Goal: Task Accomplishment & Management: Complete application form

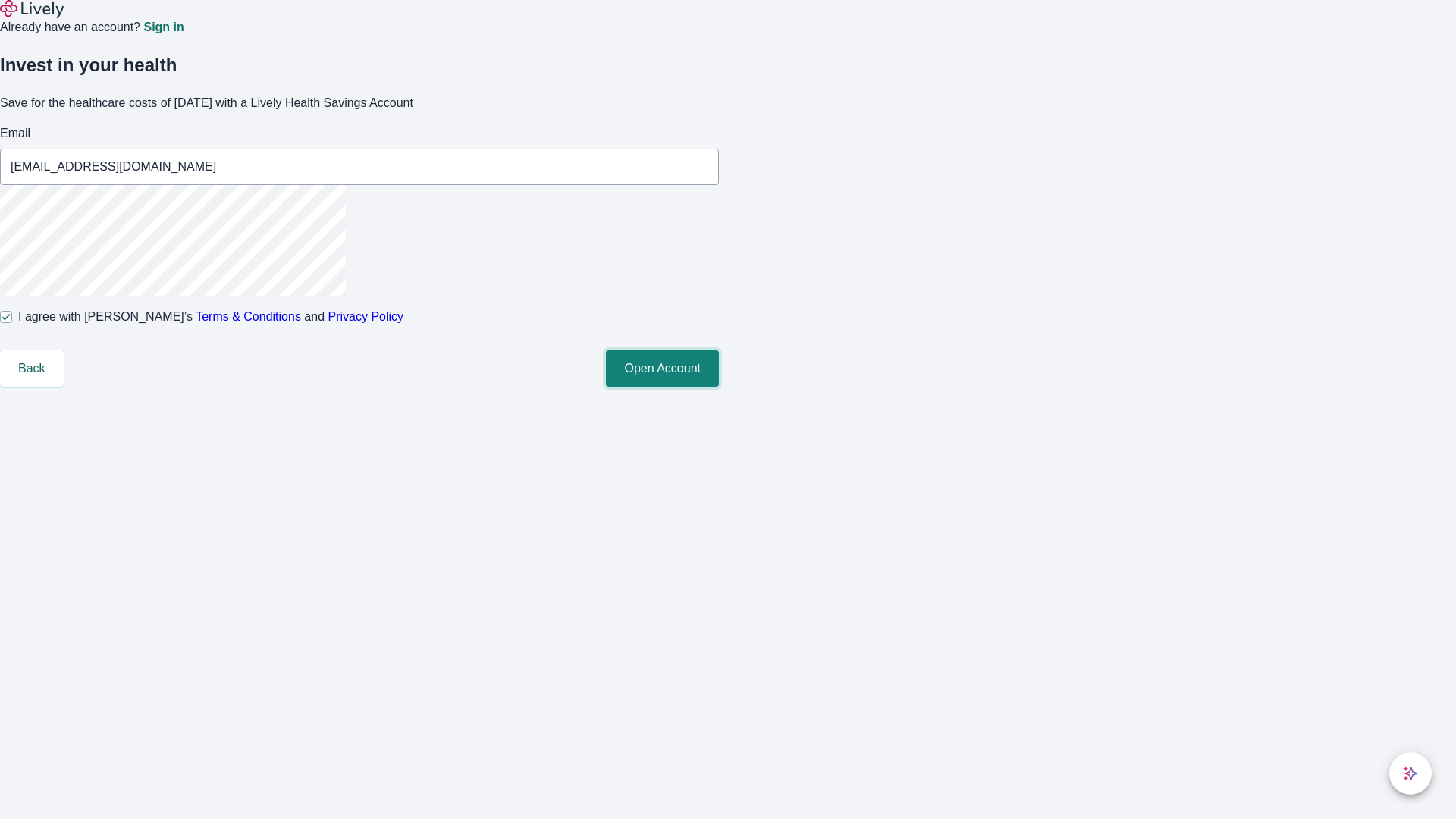
click at [719, 386] on button "Open Account" at bounding box center [661, 369] width 113 height 37
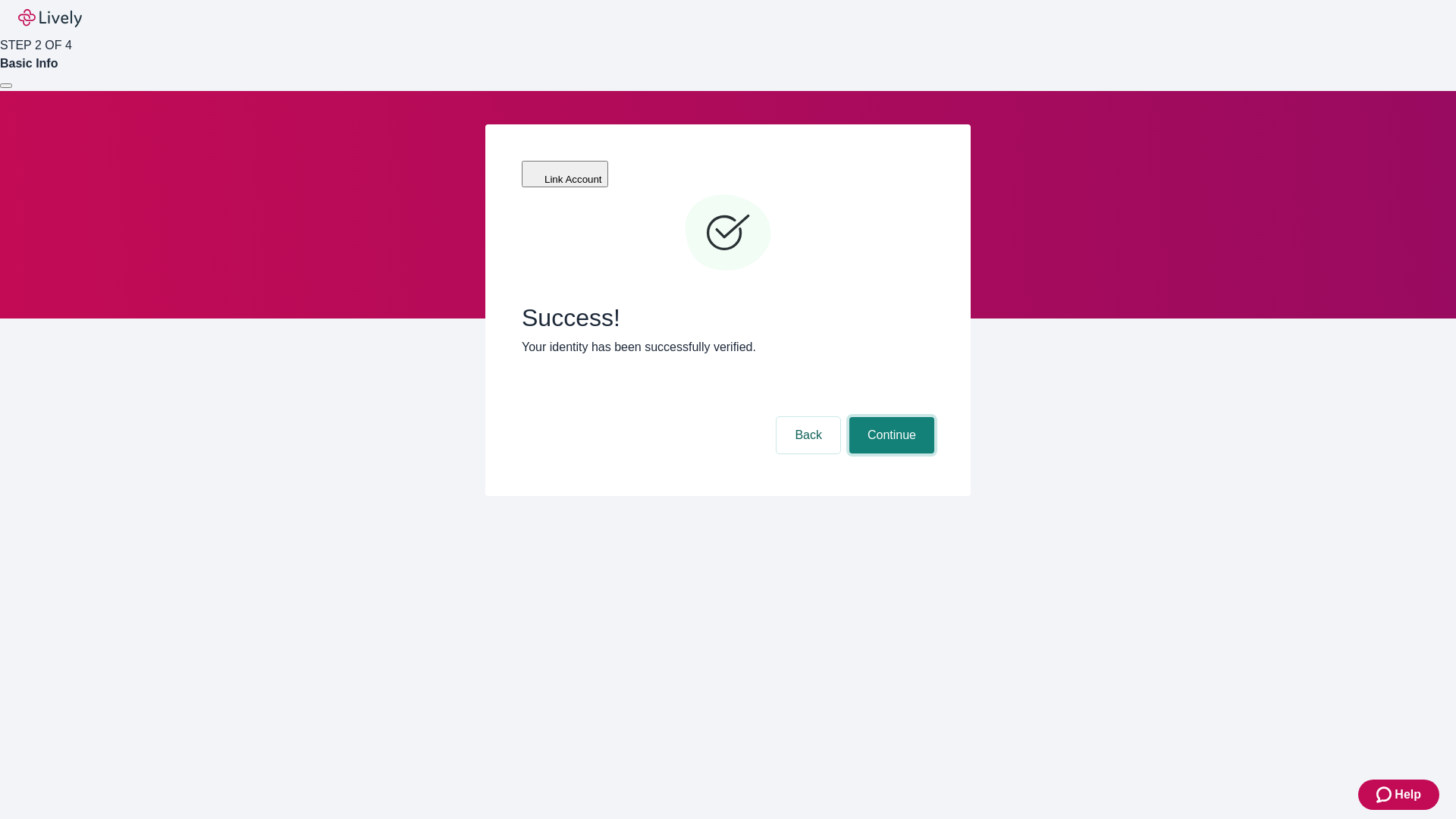
click at [889, 417] on button "Continue" at bounding box center [891, 435] width 85 height 37
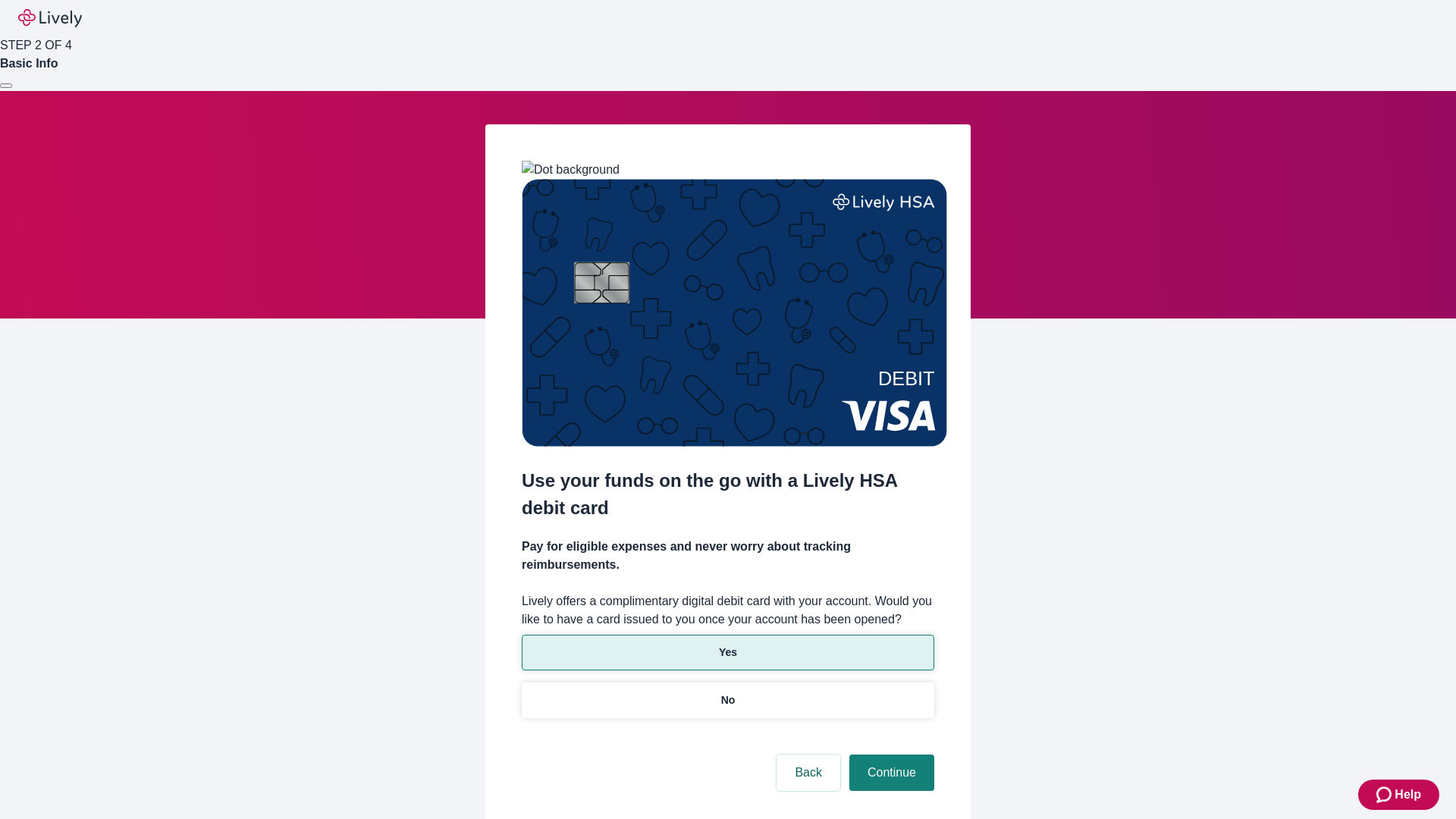
click at [727, 645] on p "Yes" at bounding box center [728, 652] width 18 height 16
click at [889, 754] on button "Continue" at bounding box center [891, 773] width 85 height 37
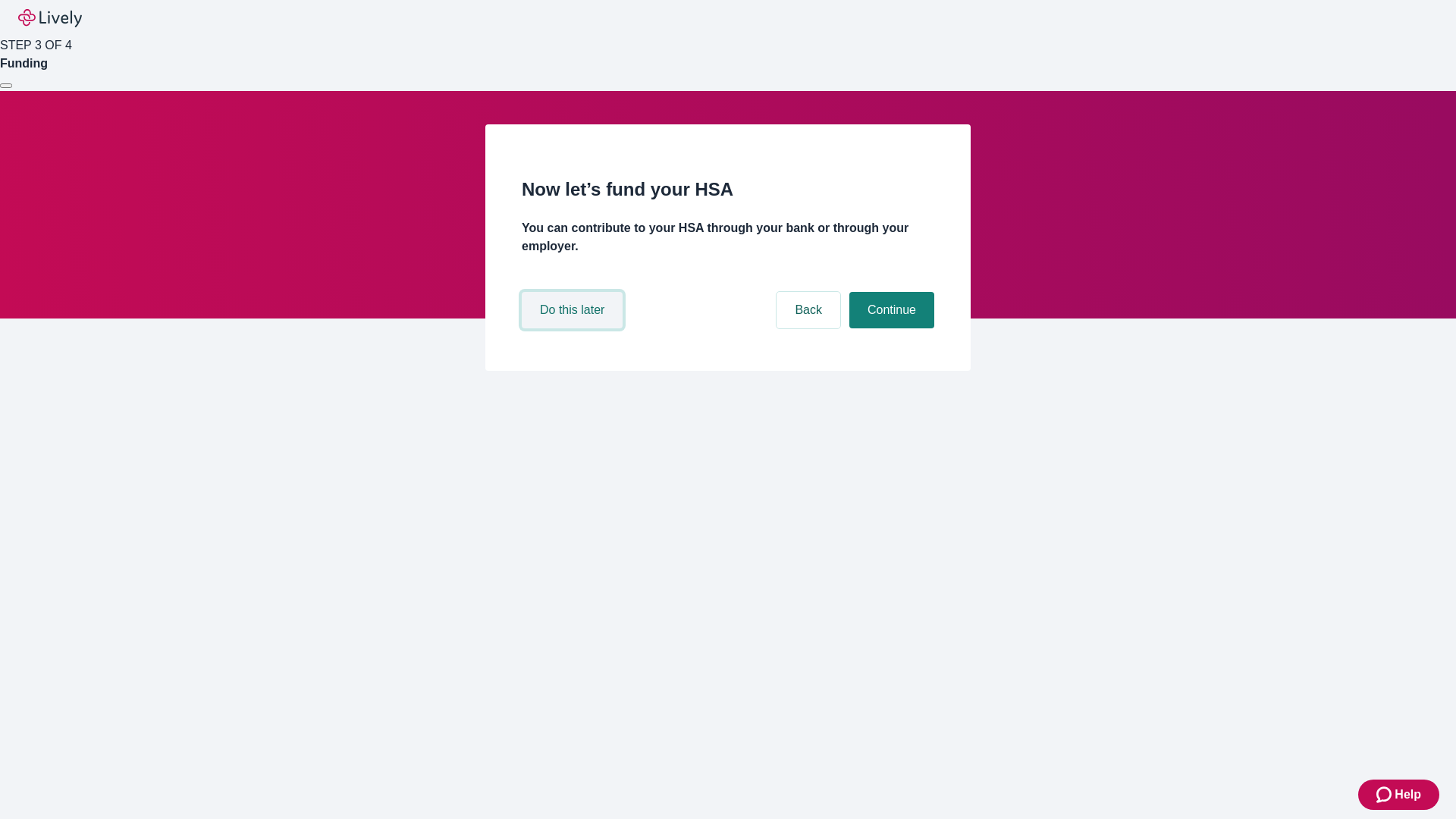
click at [574, 328] on button "Do this later" at bounding box center [572, 311] width 101 height 37
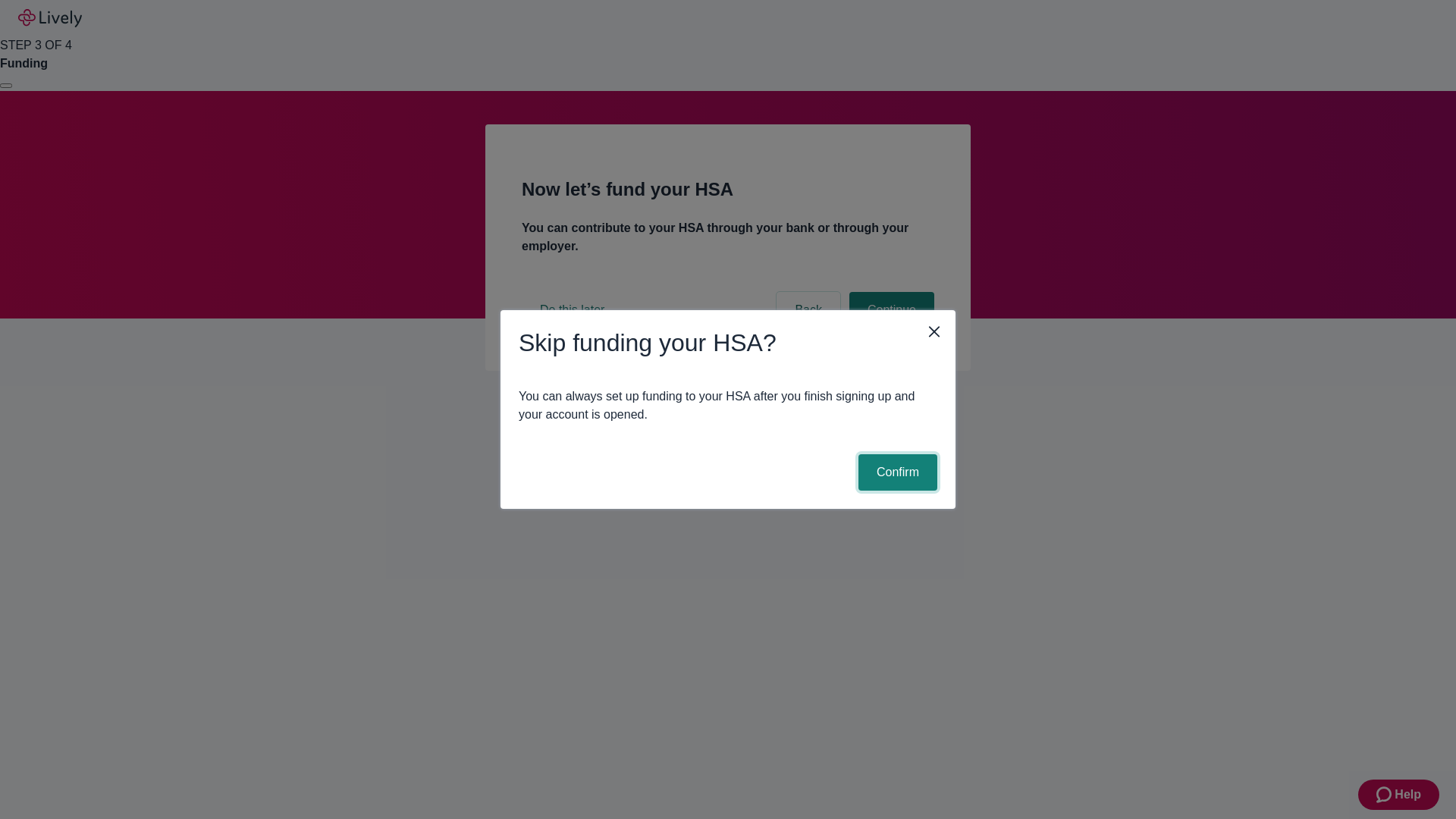
click at [895, 472] on button "Confirm" at bounding box center [898, 473] width 79 height 37
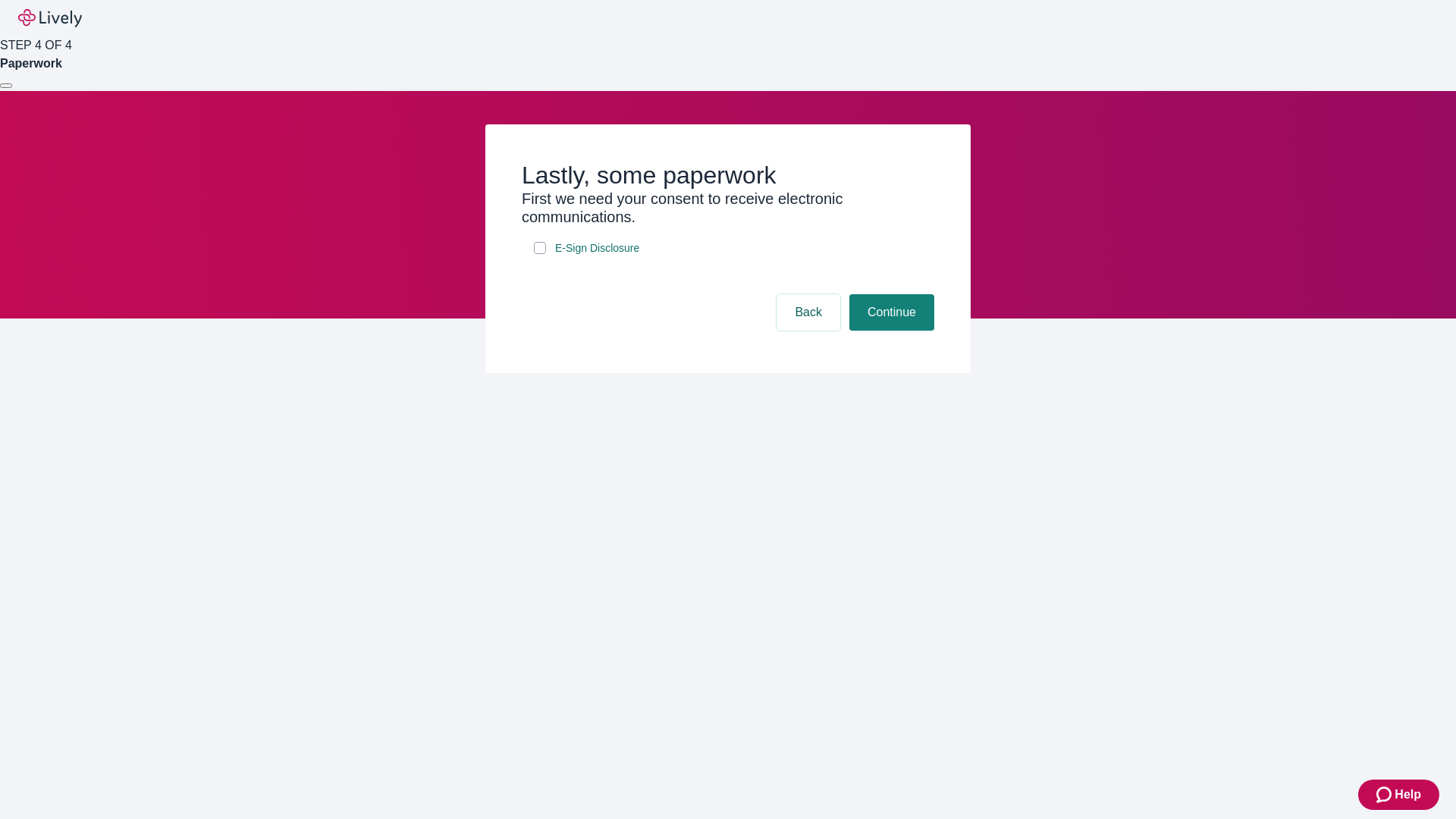
click at [540, 254] on input "E-Sign Disclosure" at bounding box center [540, 248] width 12 height 12
checkbox input "true"
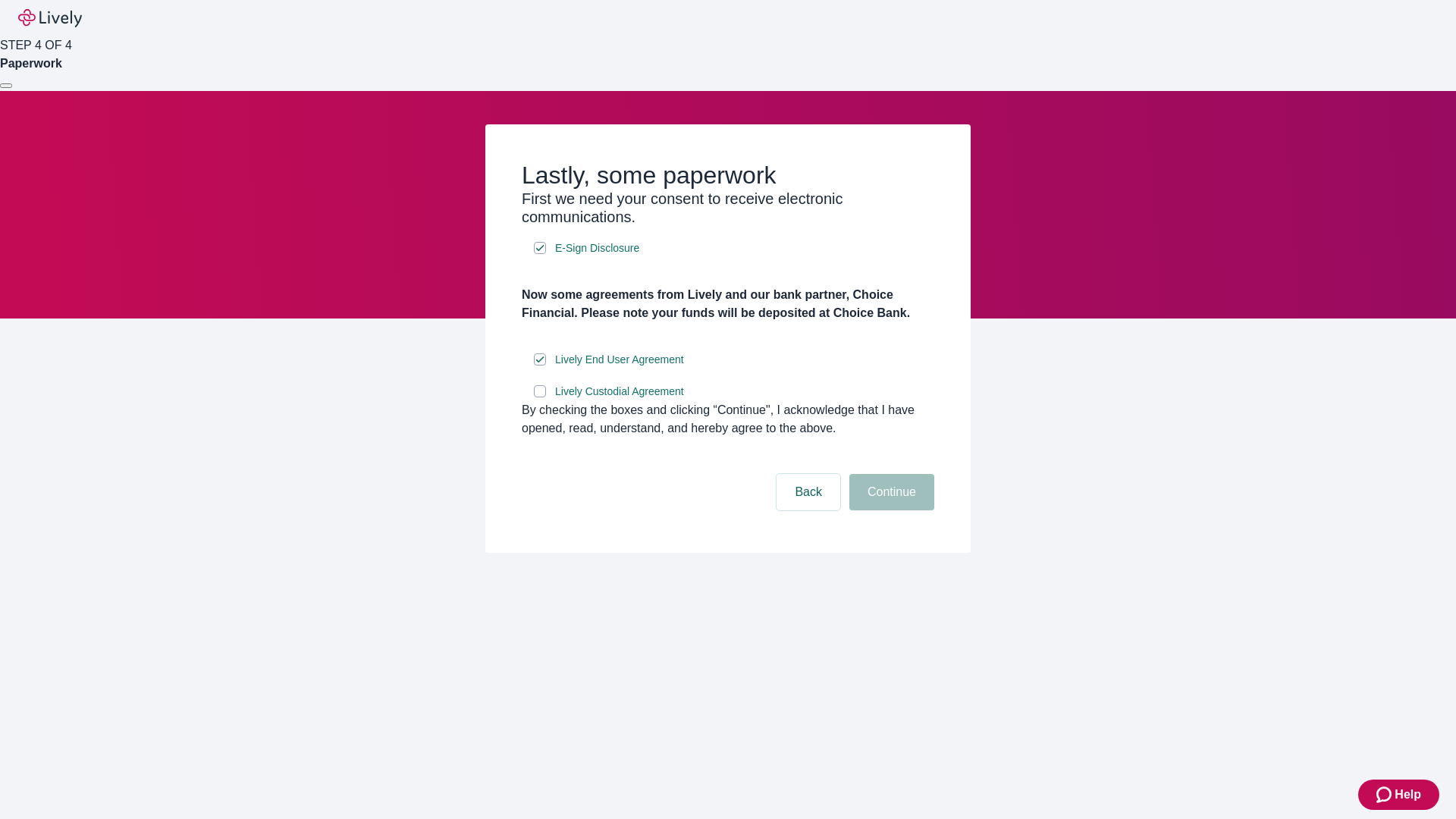
click at [540, 397] on input "Lively Custodial Agreement" at bounding box center [540, 392] width 12 height 12
checkbox input "true"
click at [889, 510] on button "Continue" at bounding box center [891, 492] width 85 height 37
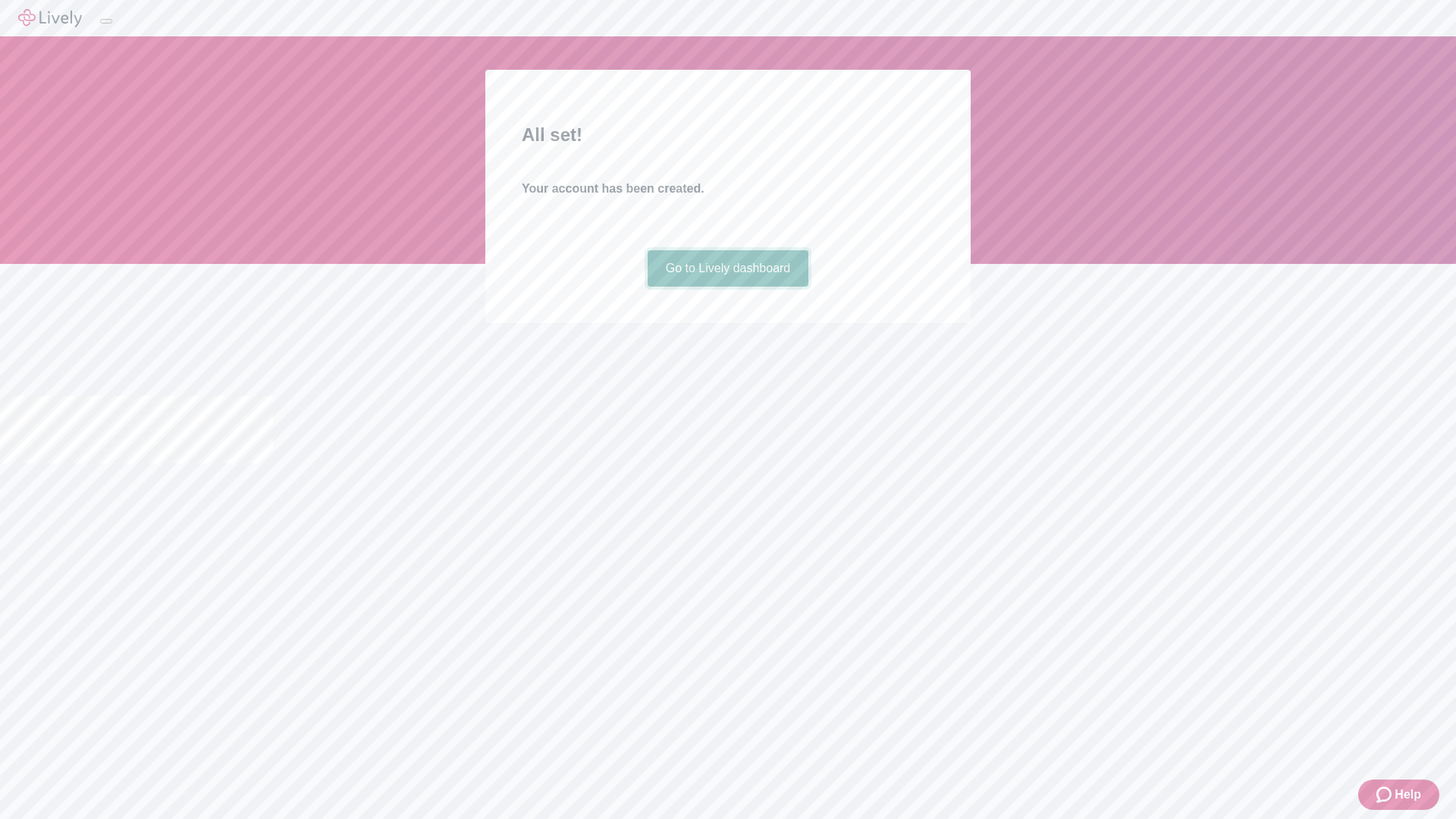
click at [727, 287] on link "Go to Lively dashboard" at bounding box center [728, 269] width 161 height 37
